Goal: Transaction & Acquisition: Download file/media

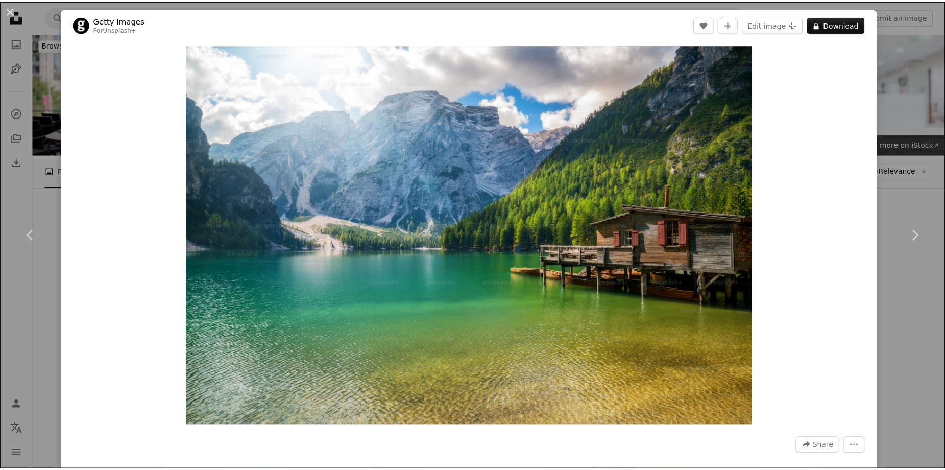
scroll to position [3045, 0]
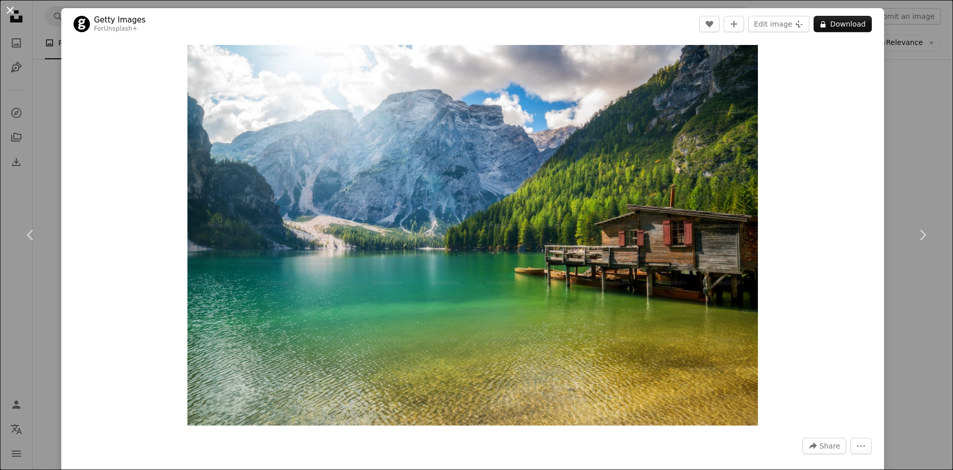
click at [8, 6] on button "An X shape" at bounding box center [10, 10] width 12 height 12
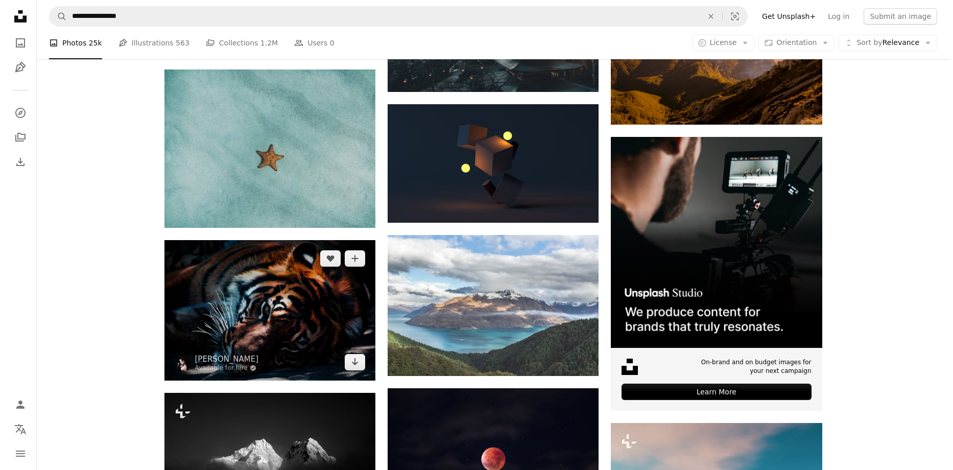
scroll to position [3096, 0]
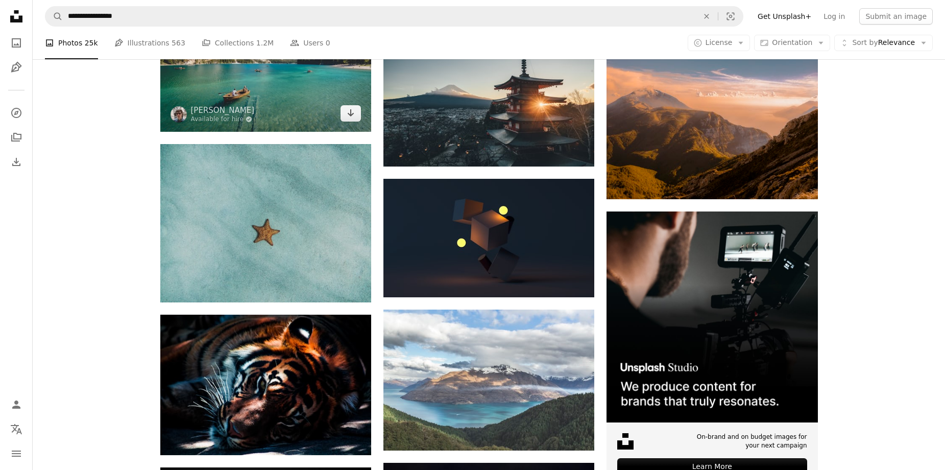
click at [262, 106] on img at bounding box center [265, 61] width 211 height 140
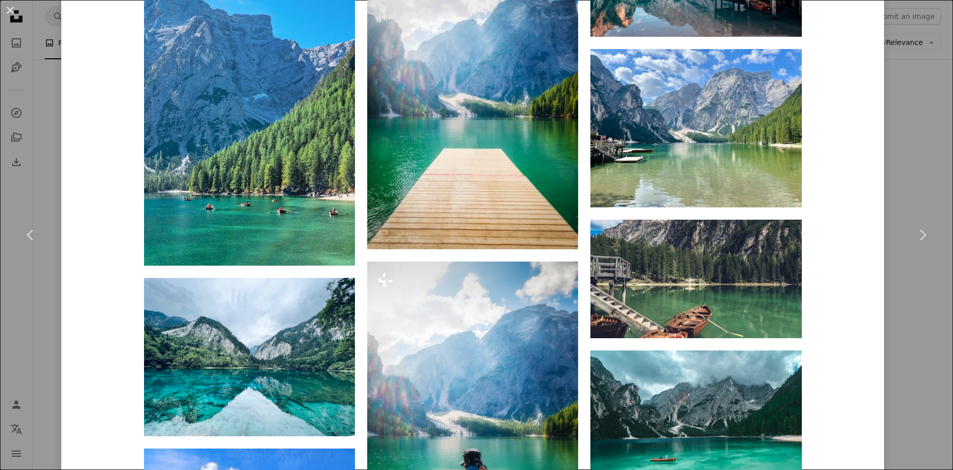
scroll to position [2196, 0]
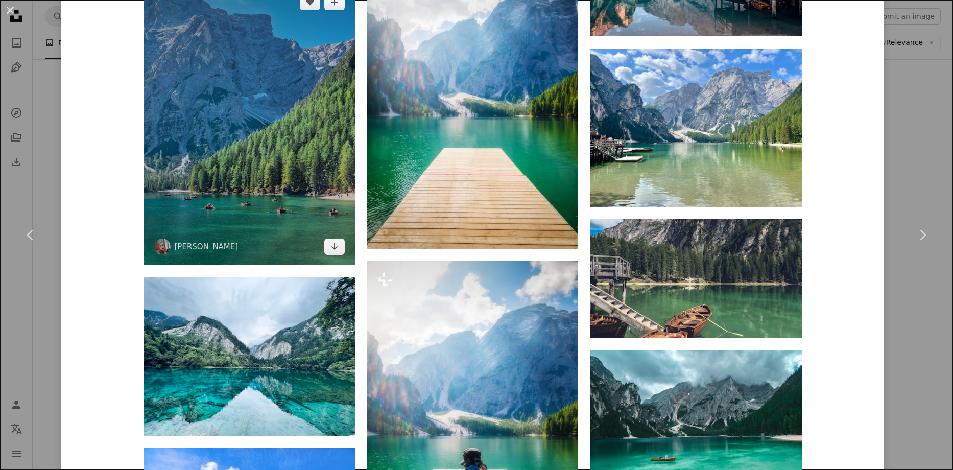
click at [202, 159] on img at bounding box center [249, 124] width 211 height 281
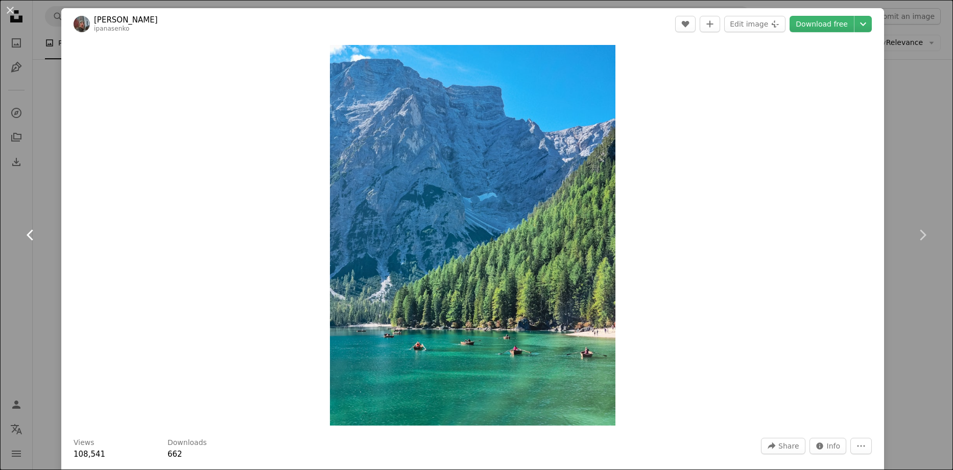
click at [31, 231] on icon at bounding box center [30, 234] width 7 height 11
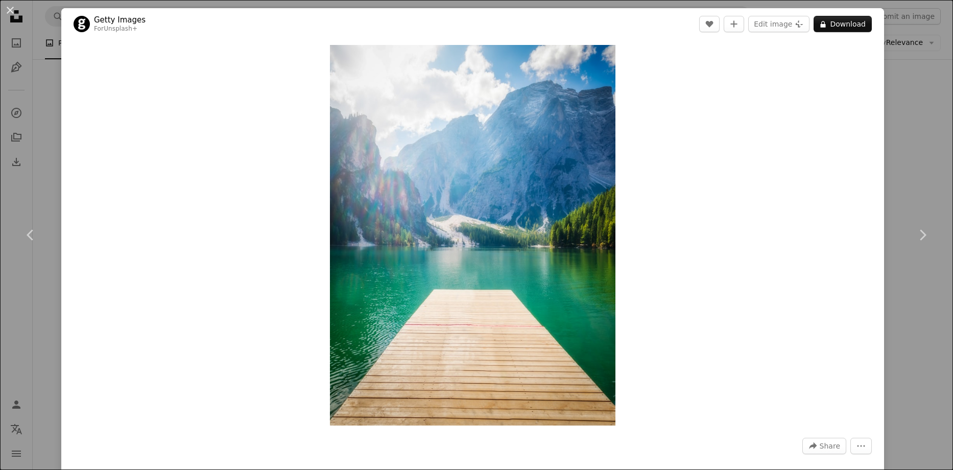
click at [911, 130] on div "An X shape Chevron left Chevron right Getty Images For Unsplash+ A heart A plus…" at bounding box center [476, 235] width 953 height 470
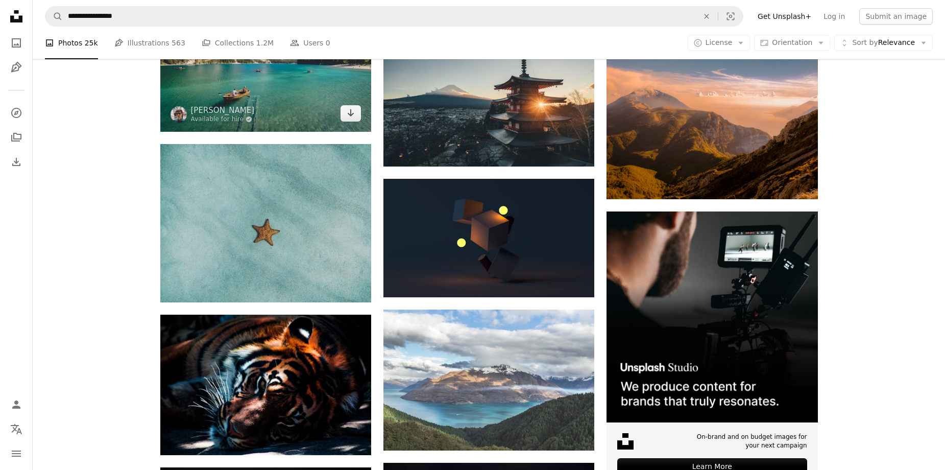
click at [269, 92] on img at bounding box center [265, 61] width 211 height 140
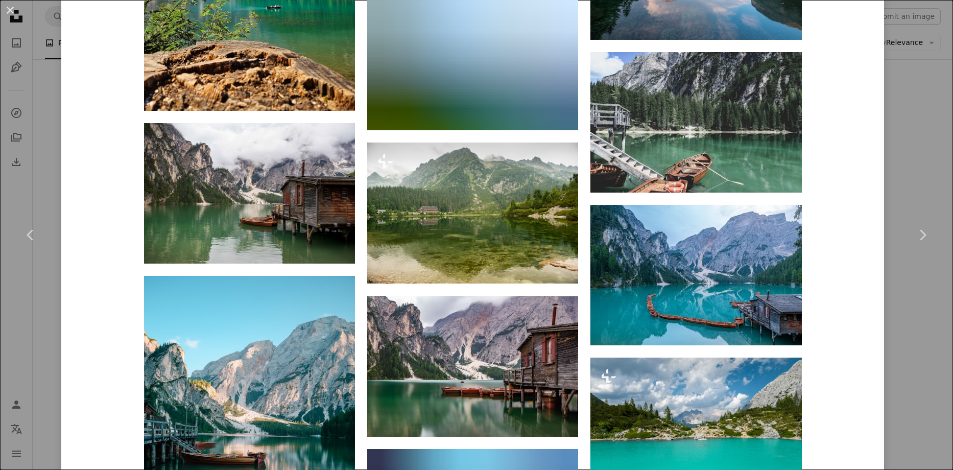
scroll to position [2911, 0]
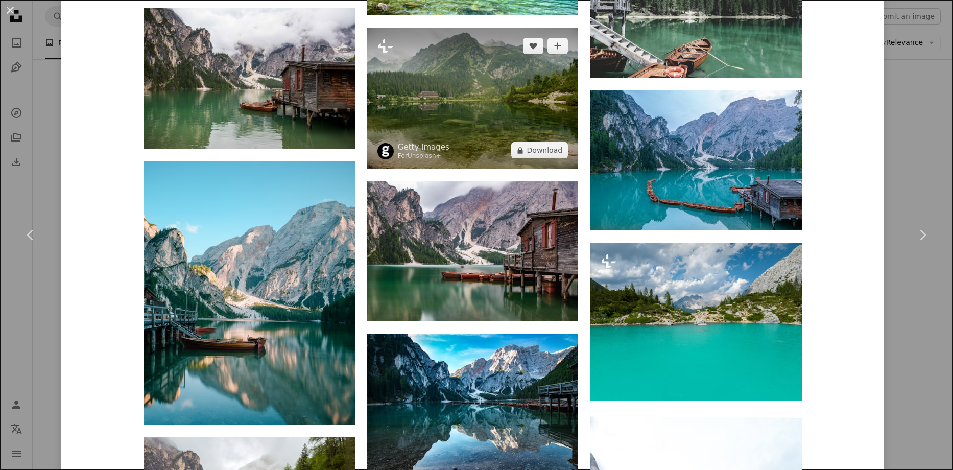
click at [491, 88] on img at bounding box center [472, 98] width 211 height 141
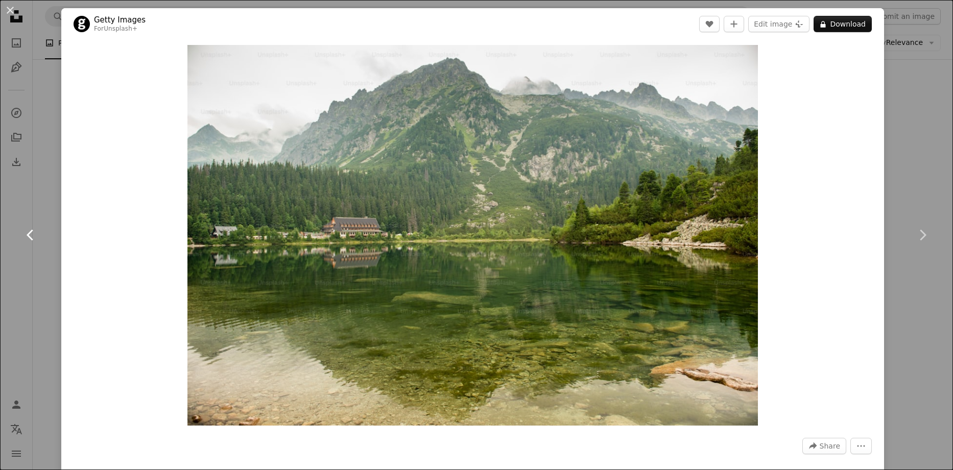
click at [26, 224] on link "Chevron left" at bounding box center [30, 235] width 61 height 98
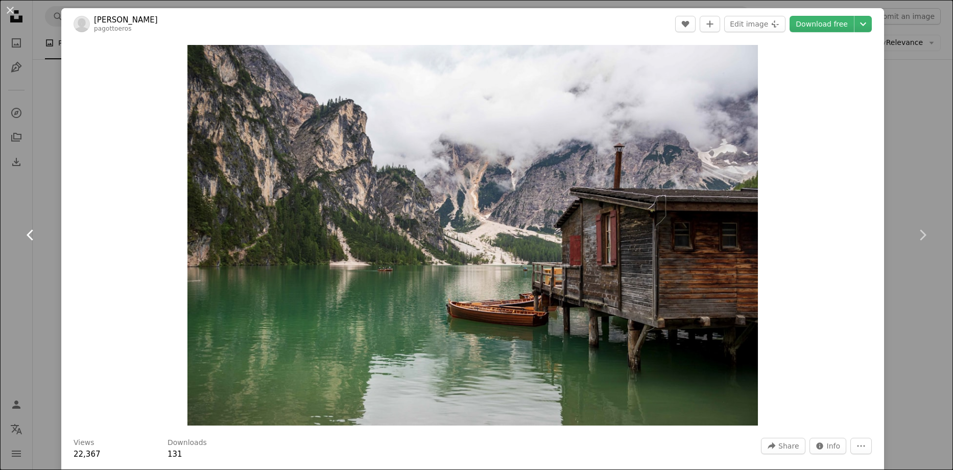
click at [26, 224] on link "Chevron left" at bounding box center [30, 235] width 61 height 98
click at [17, 227] on link "Chevron left" at bounding box center [30, 235] width 61 height 98
click at [28, 231] on icon "Chevron left" at bounding box center [30, 235] width 16 height 16
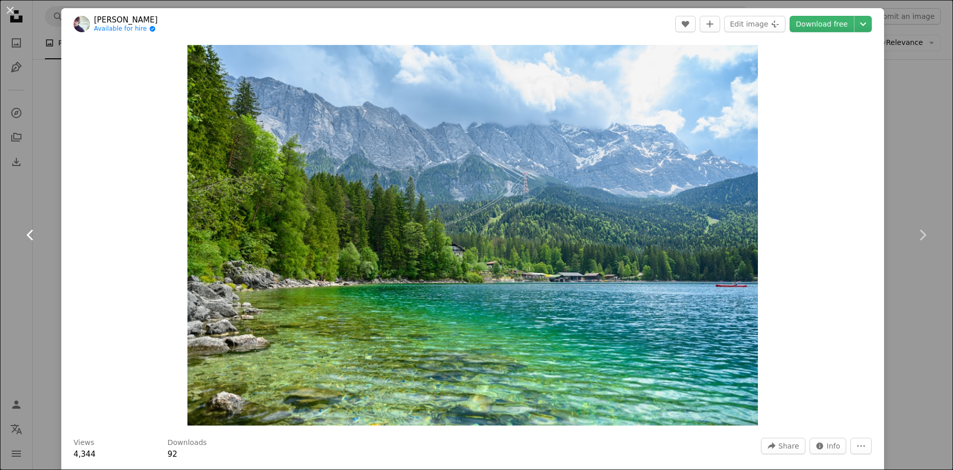
click at [28, 231] on icon "Chevron left" at bounding box center [30, 235] width 16 height 16
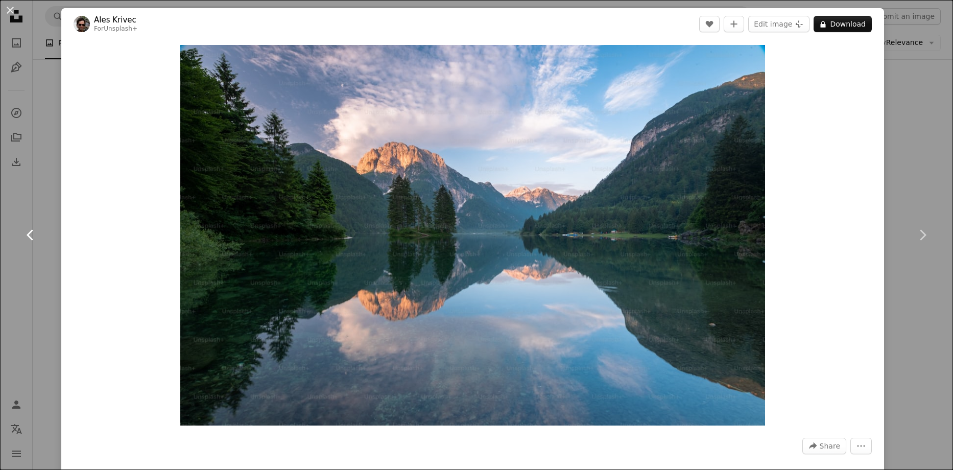
click at [28, 231] on icon "Chevron left" at bounding box center [30, 235] width 16 height 16
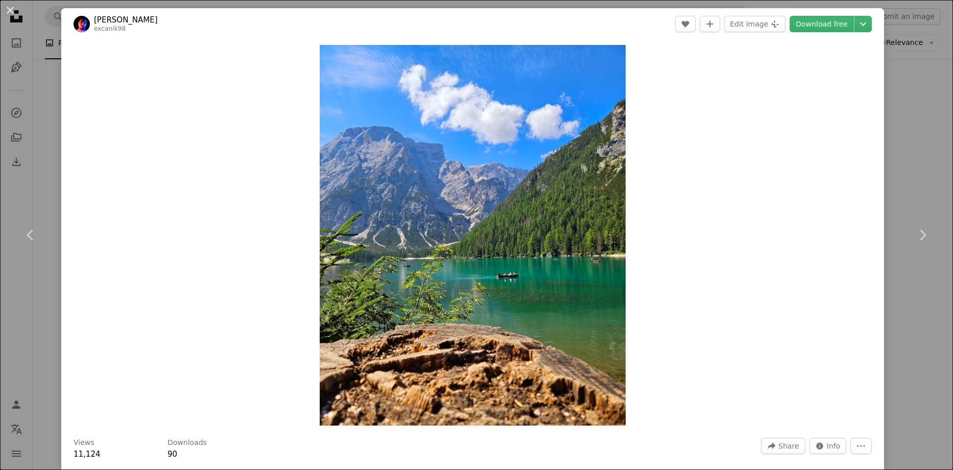
click at [914, 164] on div "An X shape Chevron left Chevron right [PERSON_NAME] excanik98 A heart A plus si…" at bounding box center [476, 235] width 953 height 470
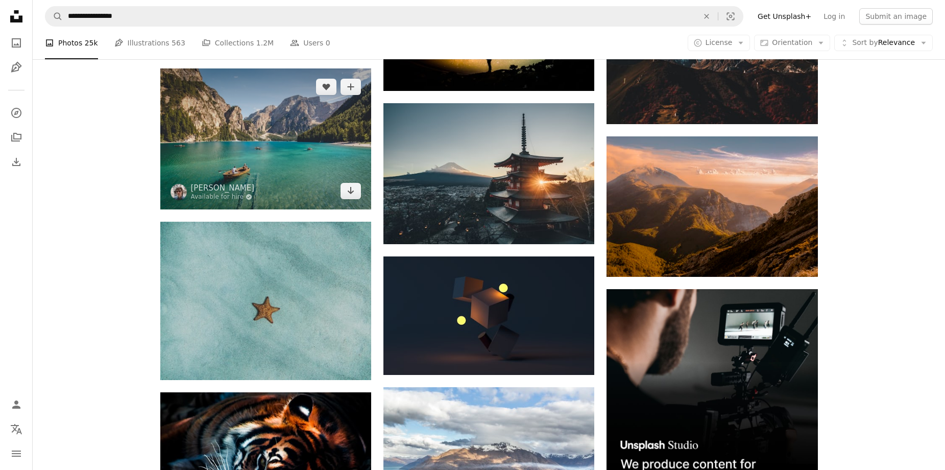
scroll to position [2994, 0]
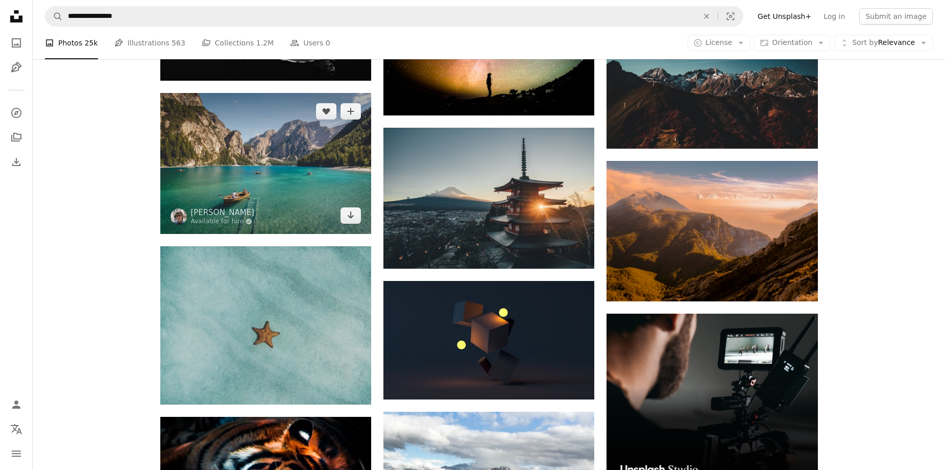
click at [271, 163] on img at bounding box center [265, 163] width 211 height 140
click at [256, 151] on img at bounding box center [265, 163] width 211 height 140
click at [273, 178] on img at bounding box center [265, 163] width 211 height 140
click at [271, 176] on img at bounding box center [265, 163] width 211 height 140
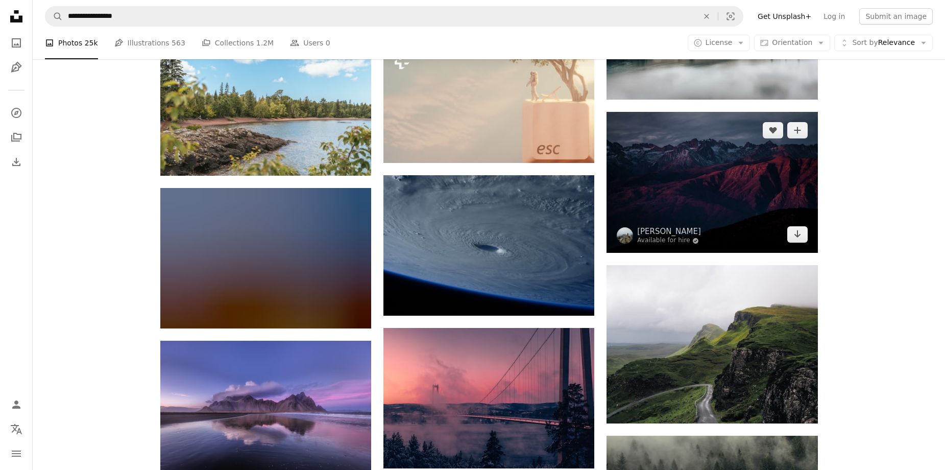
scroll to position [4321, 0]
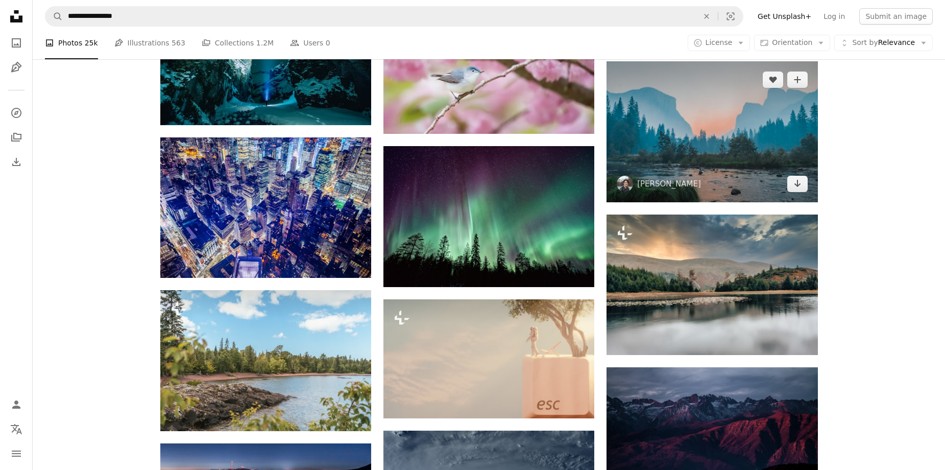
click at [689, 136] on img at bounding box center [712, 131] width 211 height 141
click at [693, 121] on img at bounding box center [712, 131] width 211 height 141
click at [707, 123] on img at bounding box center [712, 131] width 211 height 141
click at [684, 127] on img at bounding box center [712, 131] width 211 height 141
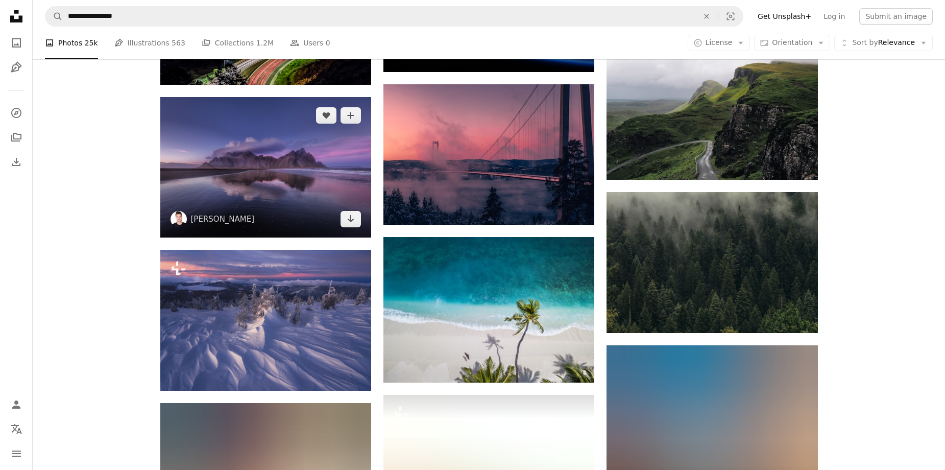
scroll to position [4934, 0]
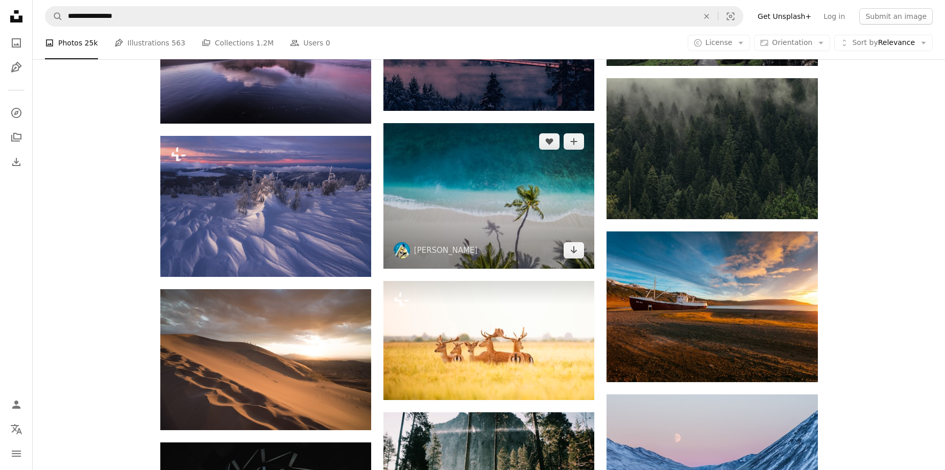
click at [470, 199] on img at bounding box center [489, 196] width 211 height 146
click at [524, 198] on img at bounding box center [489, 196] width 211 height 146
click at [455, 203] on img at bounding box center [489, 196] width 211 height 146
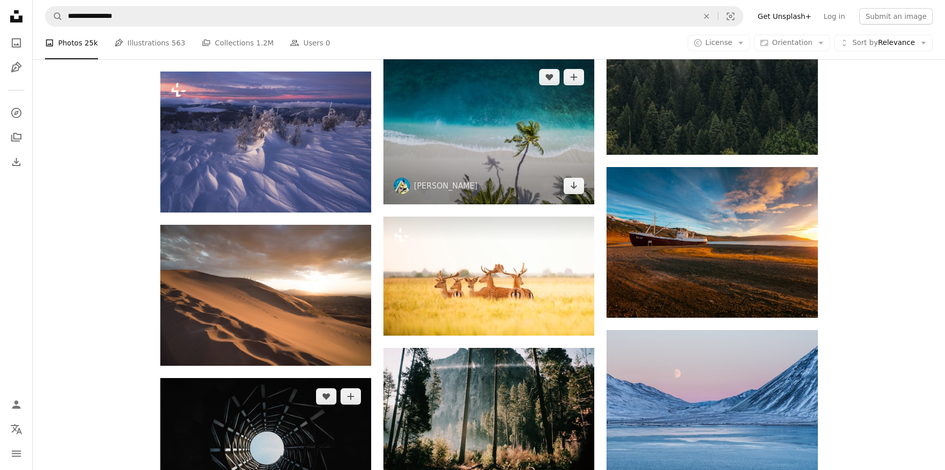
scroll to position [5138, 0]
